Goal: Information Seeking & Learning: Learn about a topic

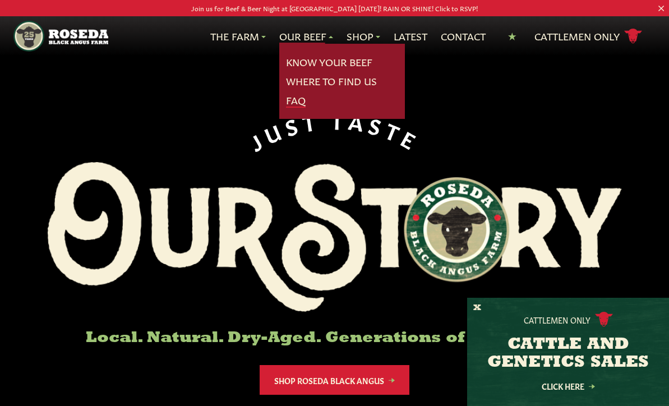
click at [293, 96] on link "FAQ" at bounding box center [296, 100] width 20 height 15
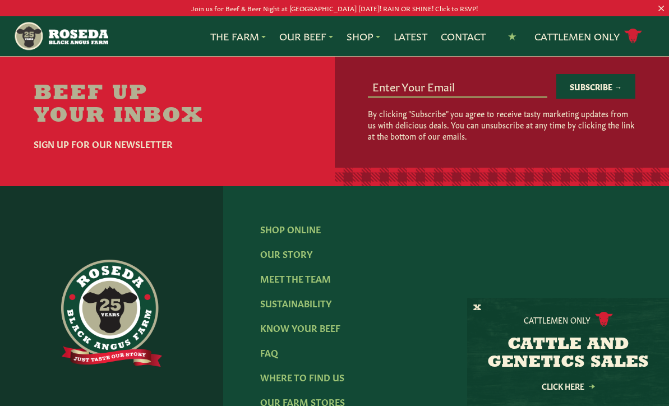
scroll to position [1685, 0]
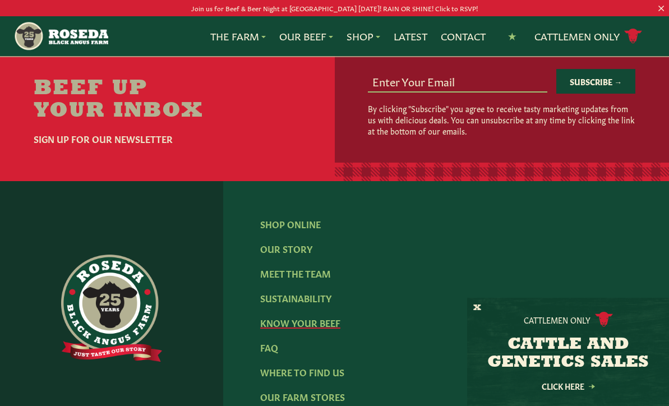
click at [300, 316] on link "Know Your Beef" at bounding box center [300, 322] width 80 height 12
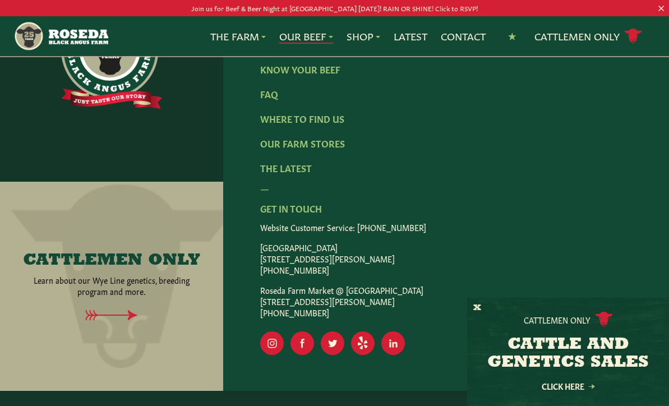
scroll to position [2398, 0]
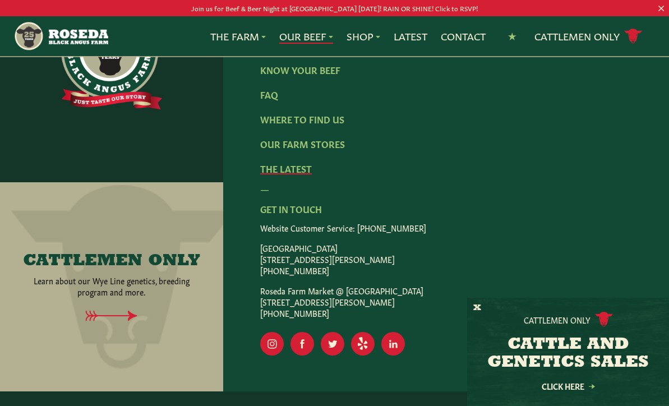
click at [293, 162] on link "The Latest" at bounding box center [286, 168] width 52 height 12
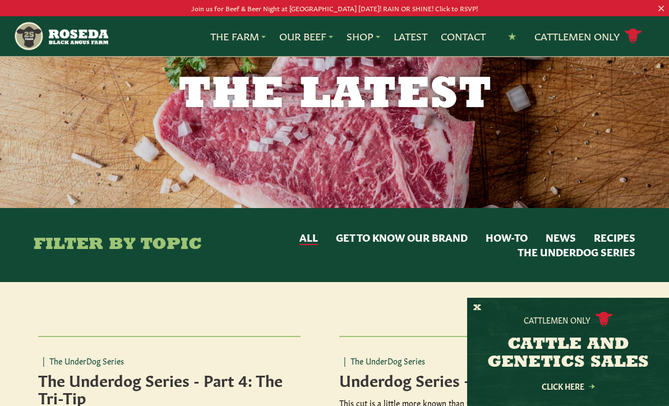
scroll to position [63, 0]
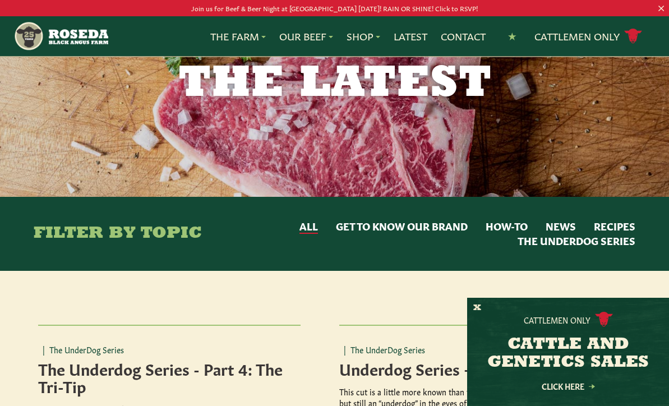
click at [502, 221] on button "How-to" at bounding box center [506, 226] width 42 height 15
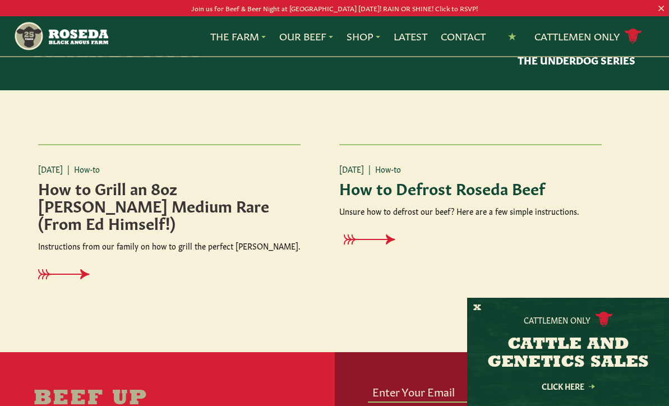
scroll to position [244, 0]
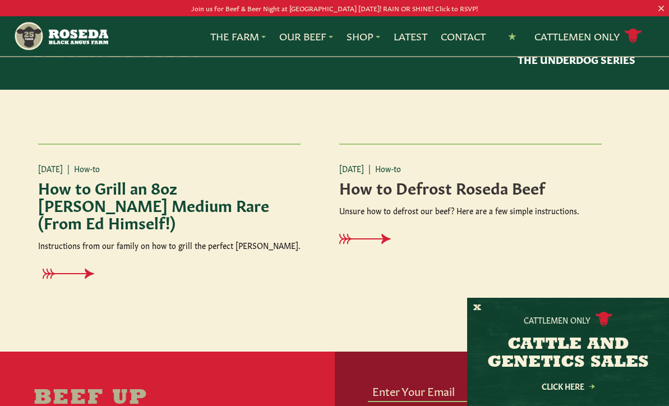
click at [173, 189] on h4 "How to Grill an 8oz [PERSON_NAME] Medium Rare (From Ed Himself!)" at bounding box center [169, 204] width 263 height 52
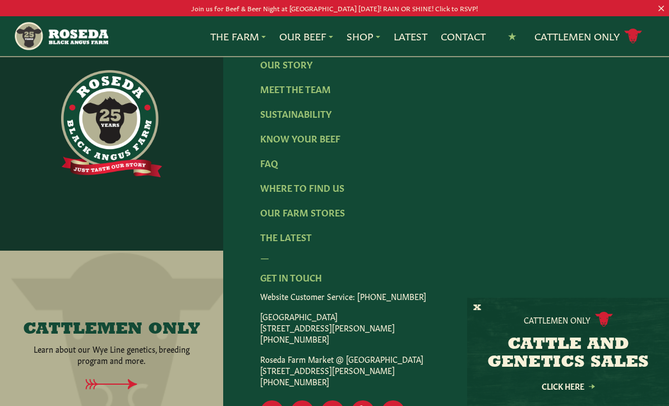
scroll to position [2394, 0]
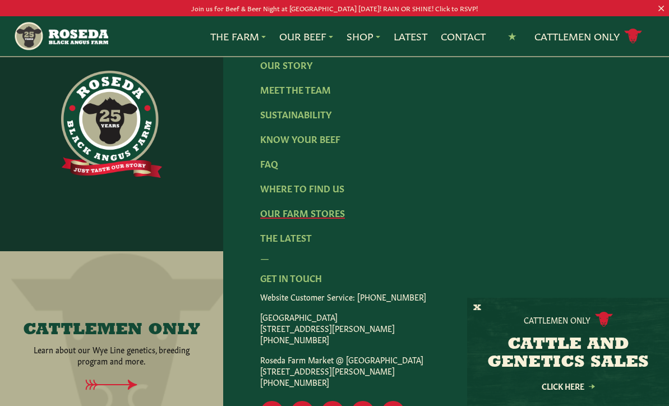
click at [324, 211] on link "Our Farm Stores" at bounding box center [302, 212] width 85 height 12
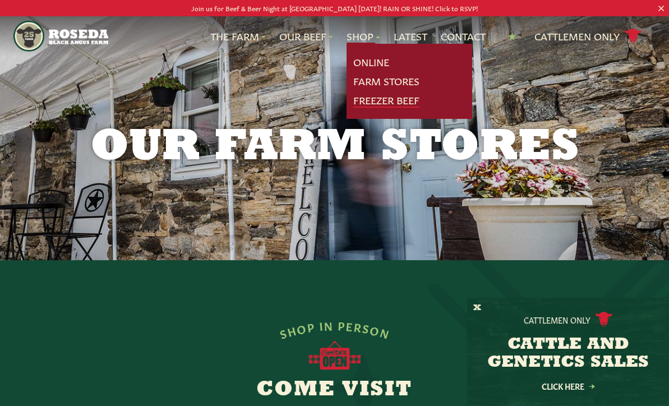
click at [364, 98] on link "Freezer Beef" at bounding box center [386, 100] width 66 height 15
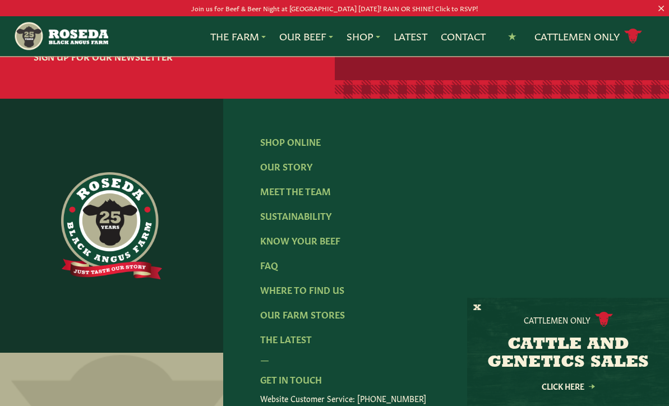
scroll to position [2295, 0]
